Goal: Task Accomplishment & Management: Use online tool/utility

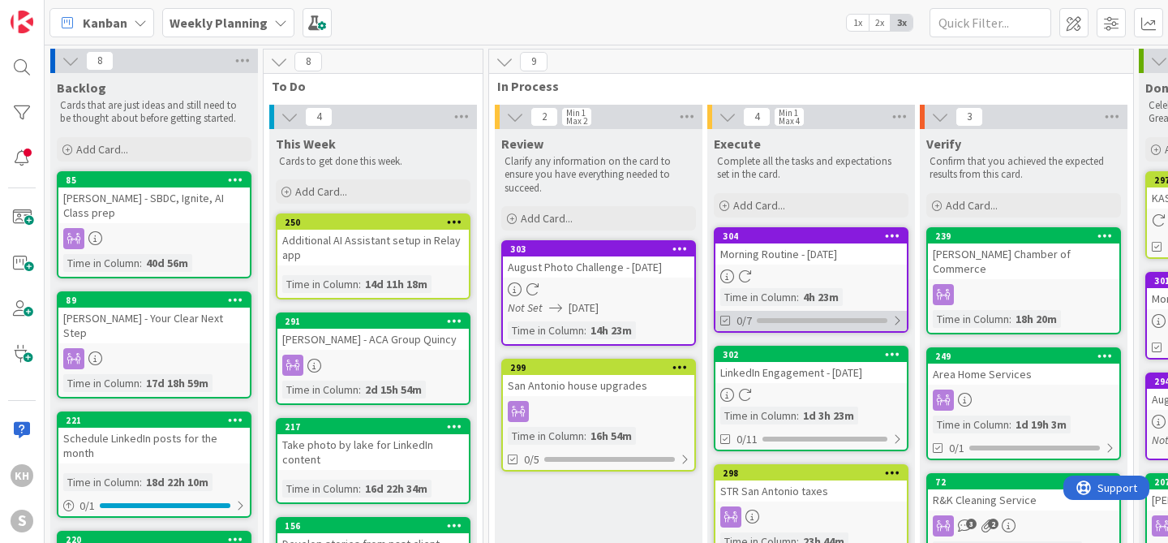
click at [901, 315] on div at bounding box center [897, 320] width 10 height 13
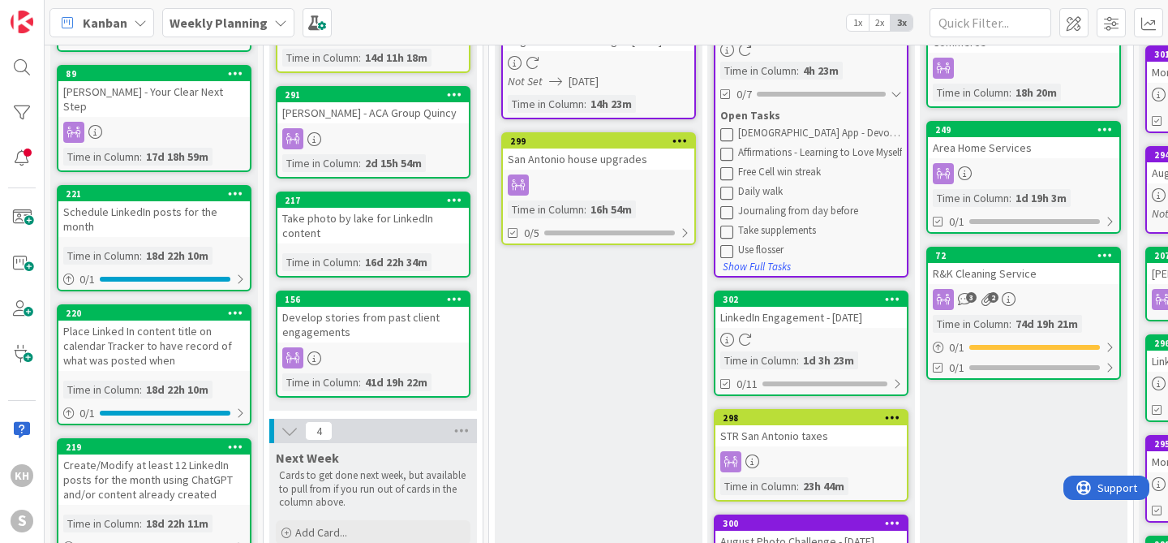
scroll to position [147, 0]
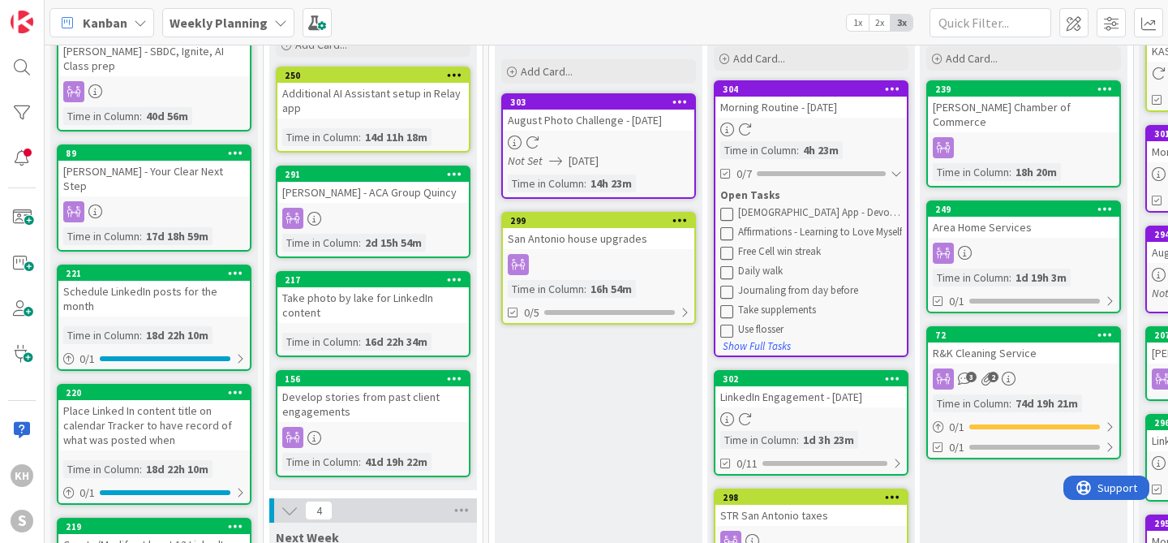
click at [727, 214] on icon at bounding box center [726, 213] width 13 height 13
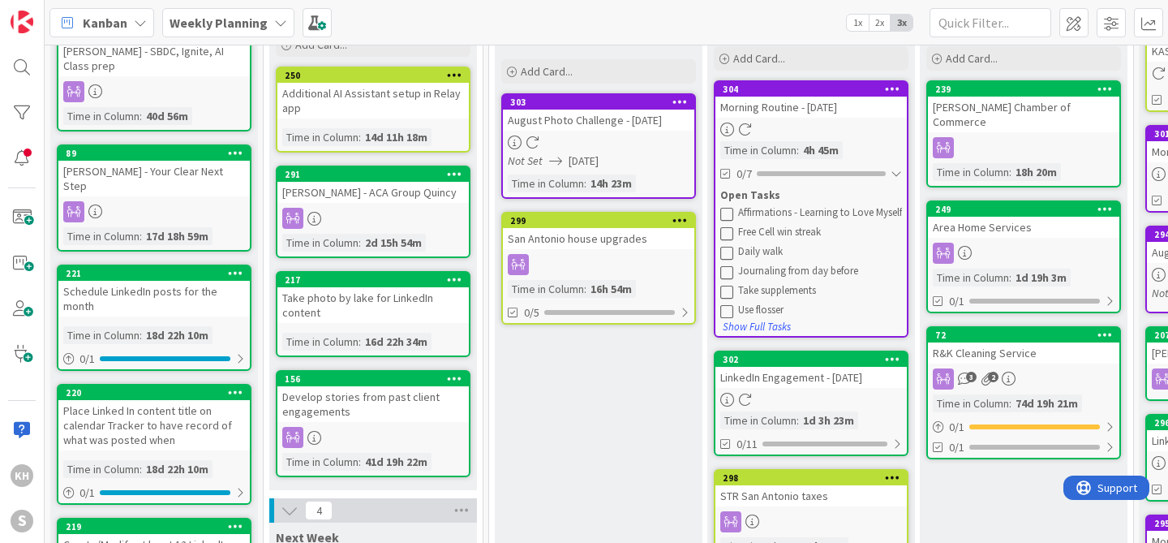
click at [727, 214] on icon at bounding box center [726, 213] width 13 height 13
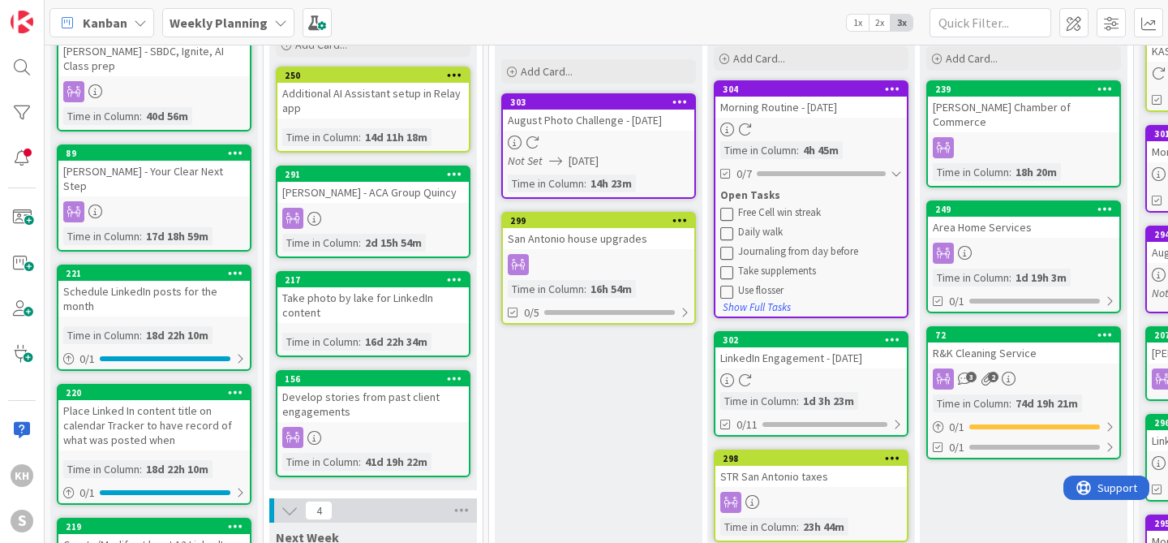
click at [727, 214] on icon at bounding box center [726, 213] width 13 height 13
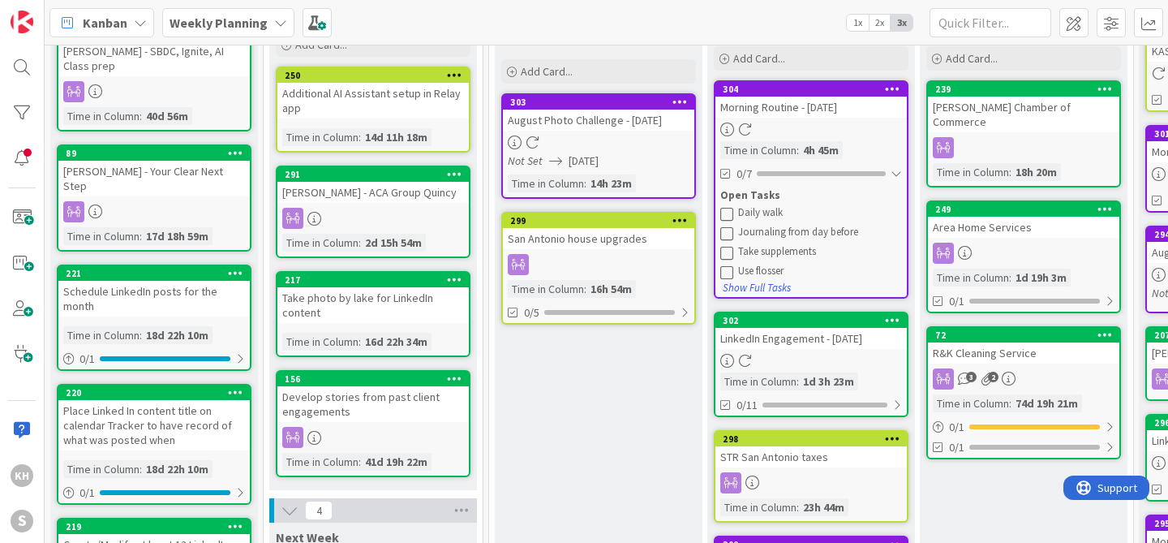
click at [728, 252] on icon at bounding box center [726, 252] width 13 height 13
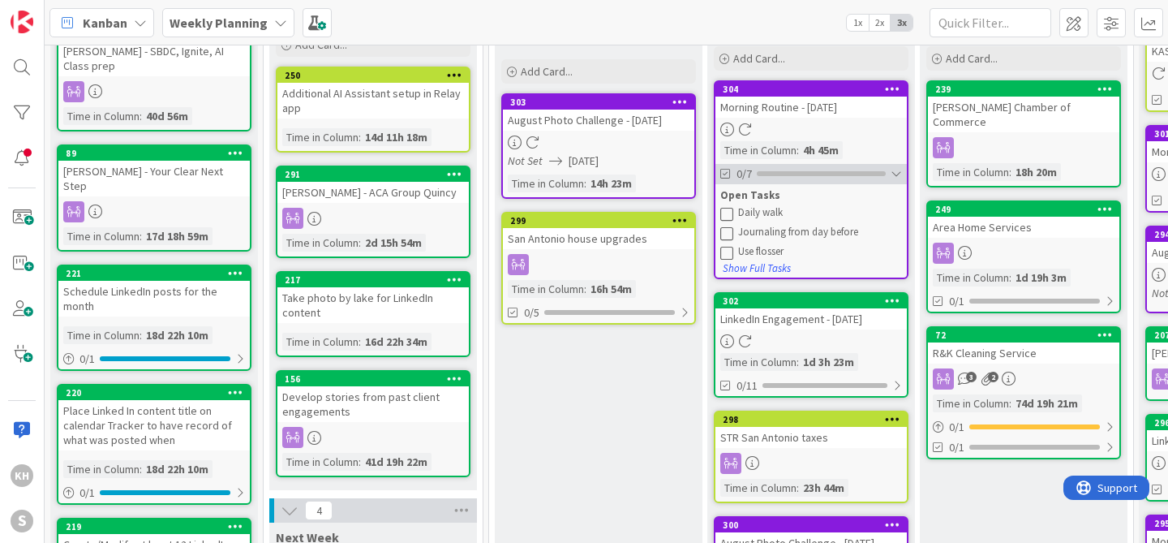
click at [899, 174] on div at bounding box center [895, 173] width 11 height 13
